Goal: Transaction & Acquisition: Obtain resource

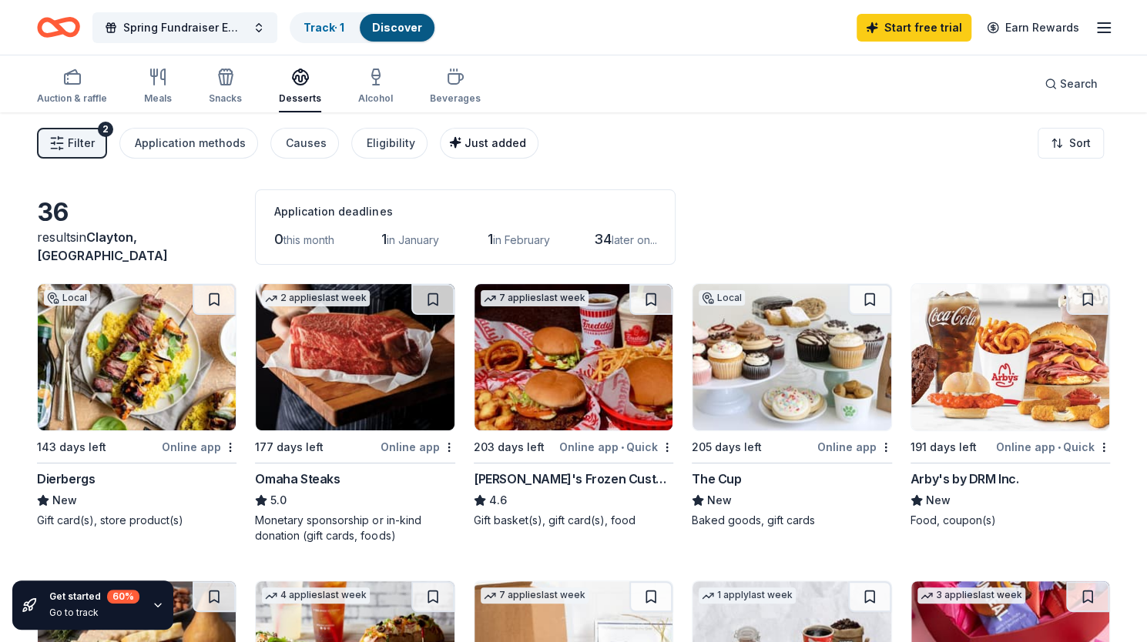
click at [498, 134] on div "Just added" at bounding box center [490, 143] width 71 height 18
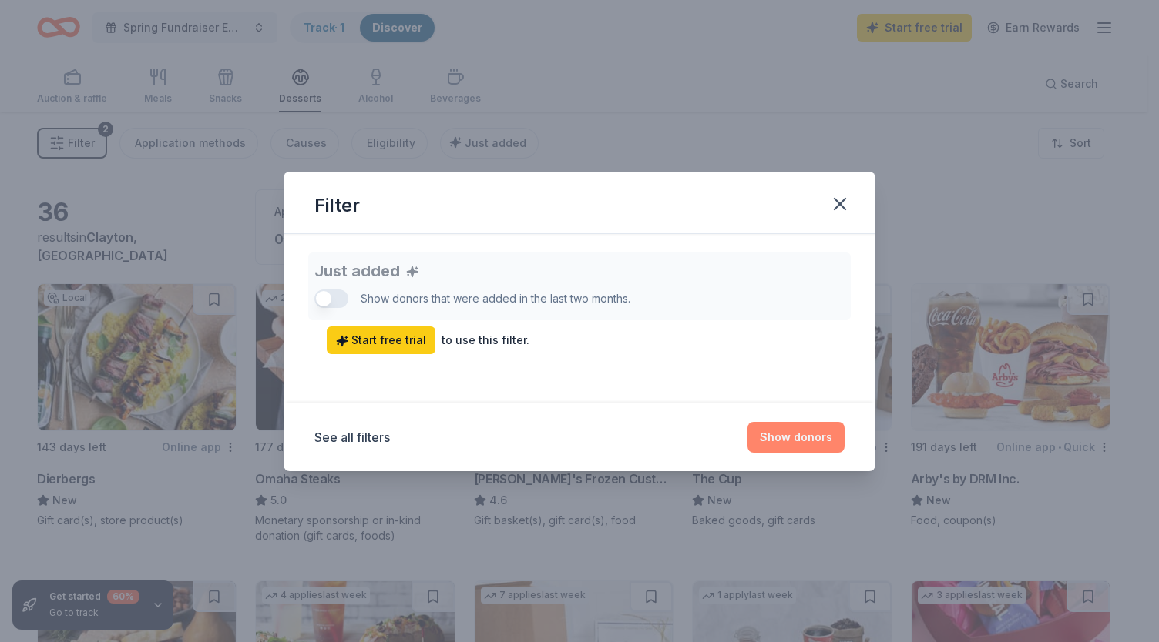
click at [788, 443] on button "Show donors" at bounding box center [795, 437] width 97 height 31
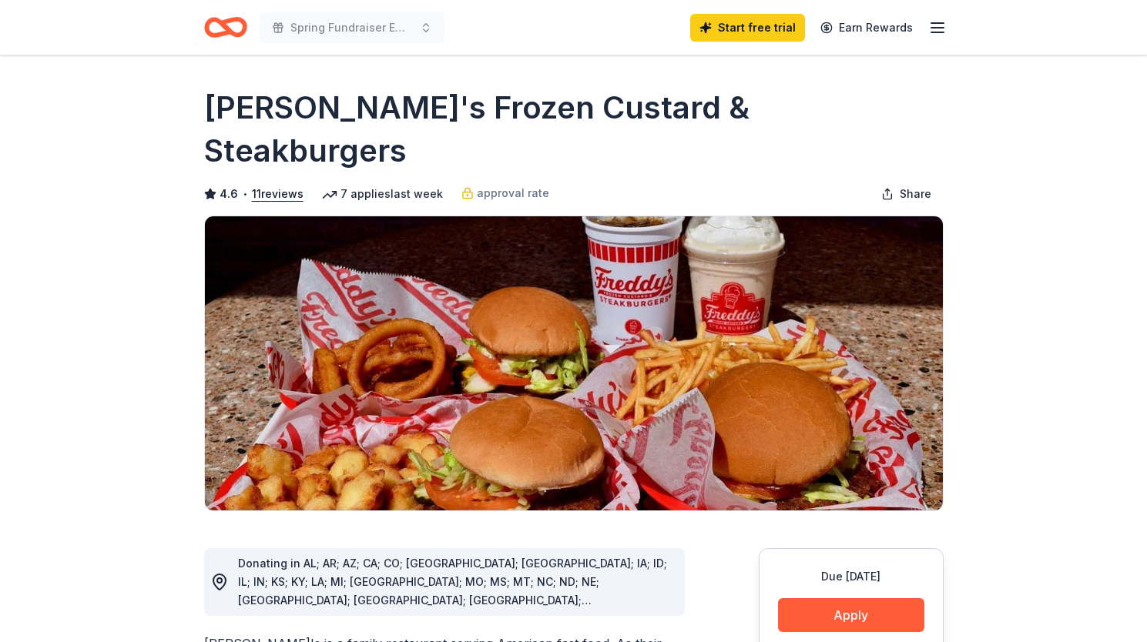
scroll to position [182, 0]
